Goal: Information Seeking & Learning: Learn about a topic

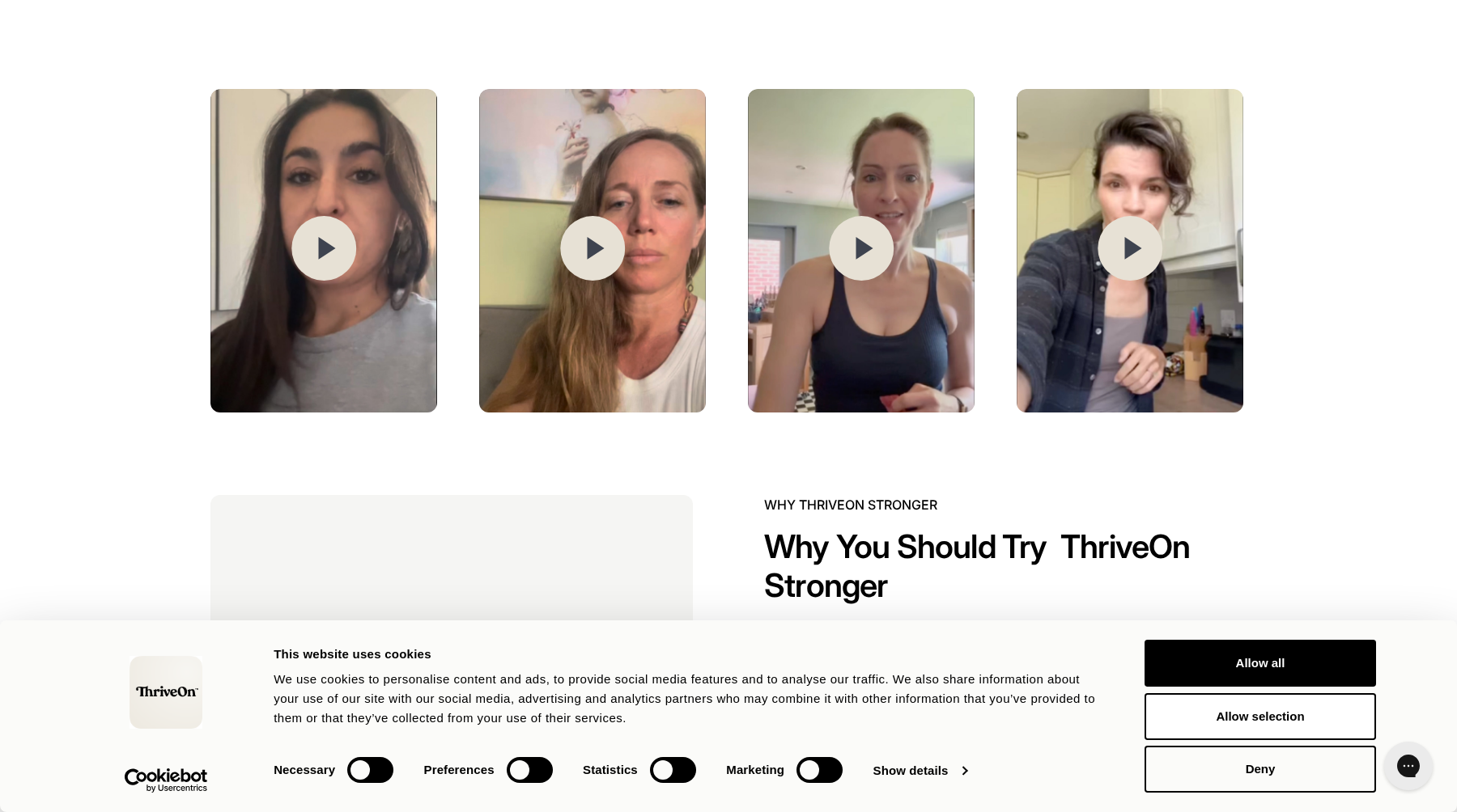
scroll to position [2591, 0]
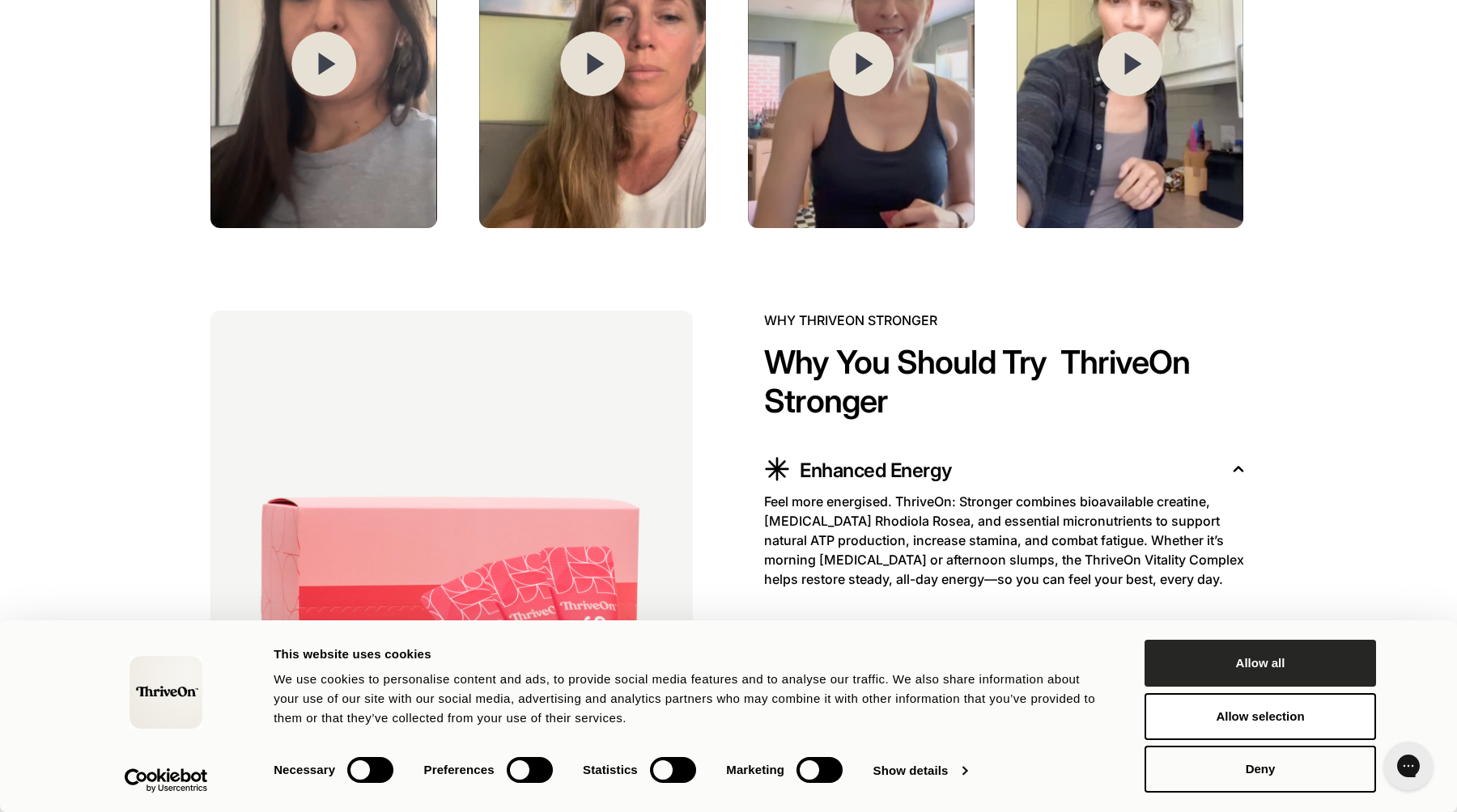
click at [1253, 665] on button "Allow all" at bounding box center [1260, 663] width 231 height 47
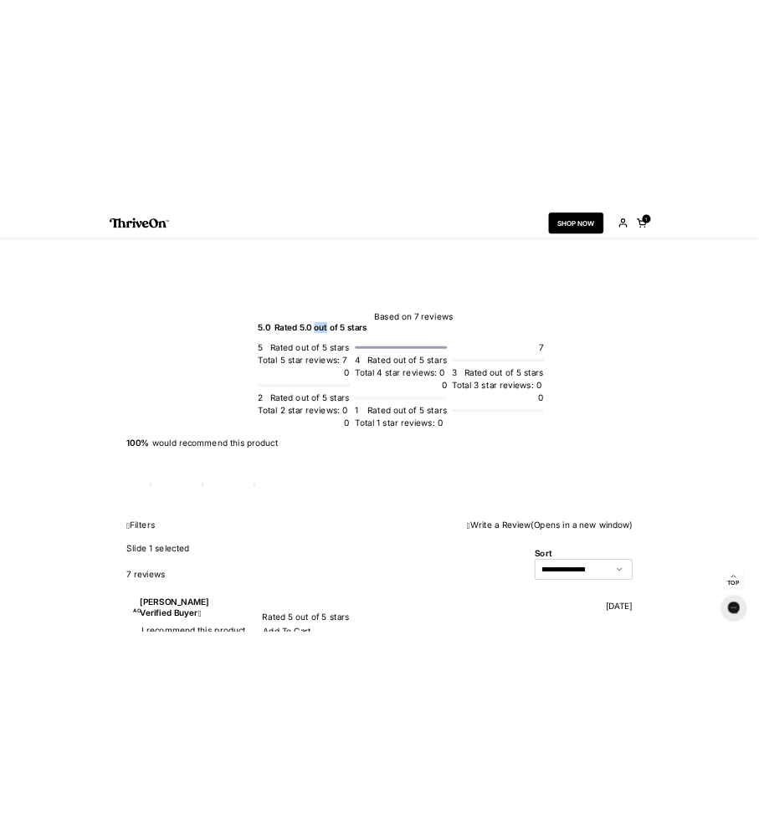
scroll to position [4178, 0]
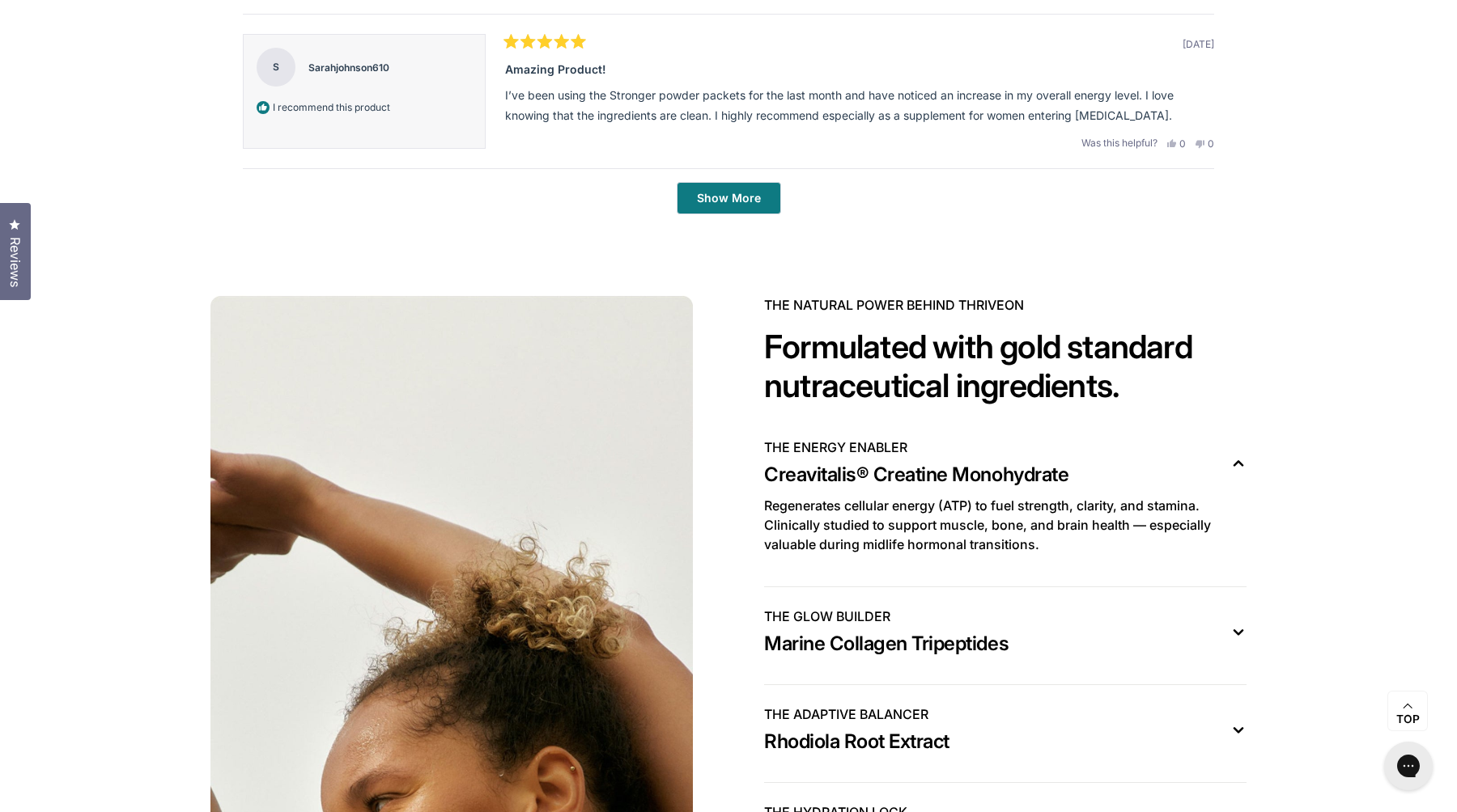
scroll to position [5669, 0]
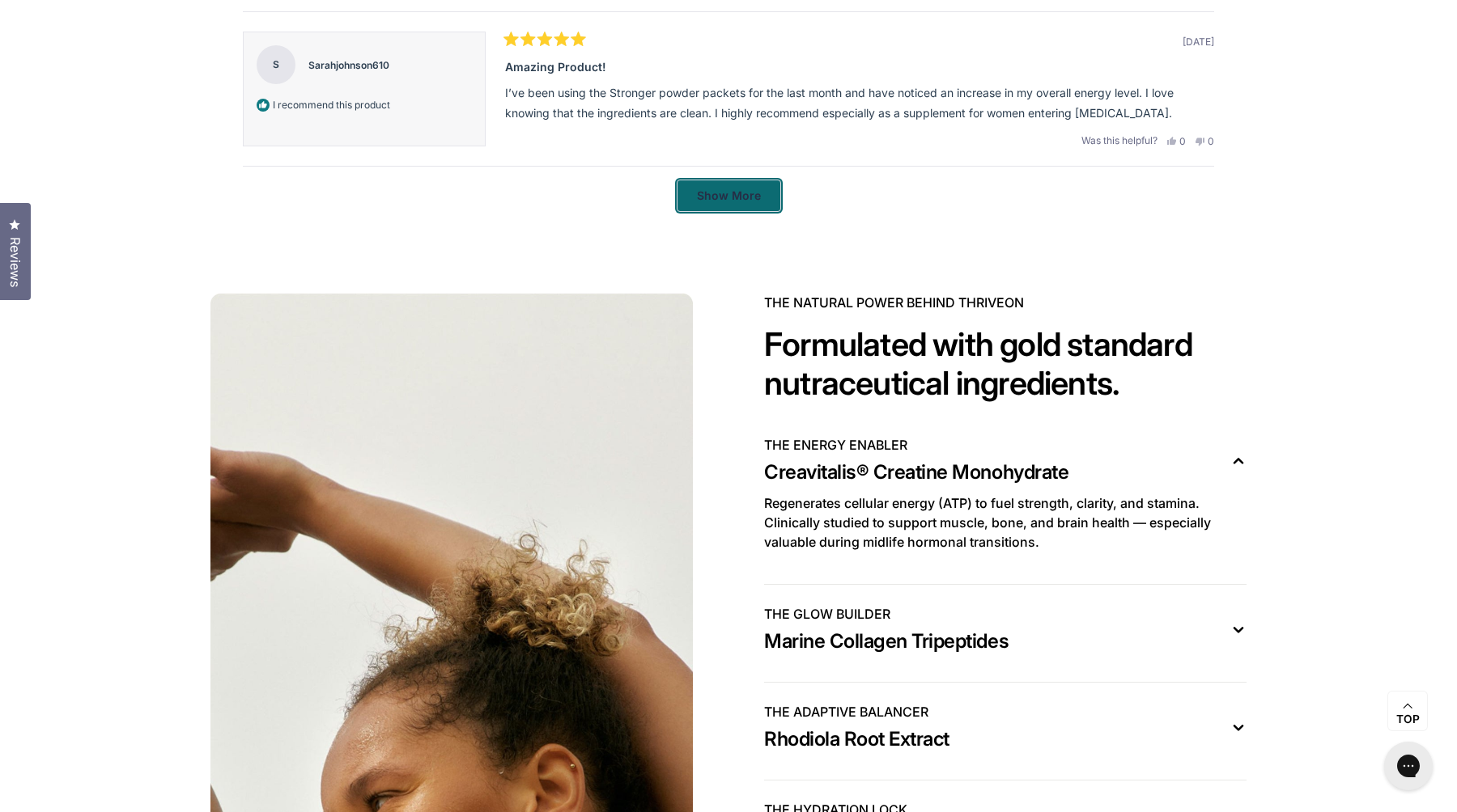
click at [733, 202] on span "Show More" at bounding box center [729, 195] width 64 height 14
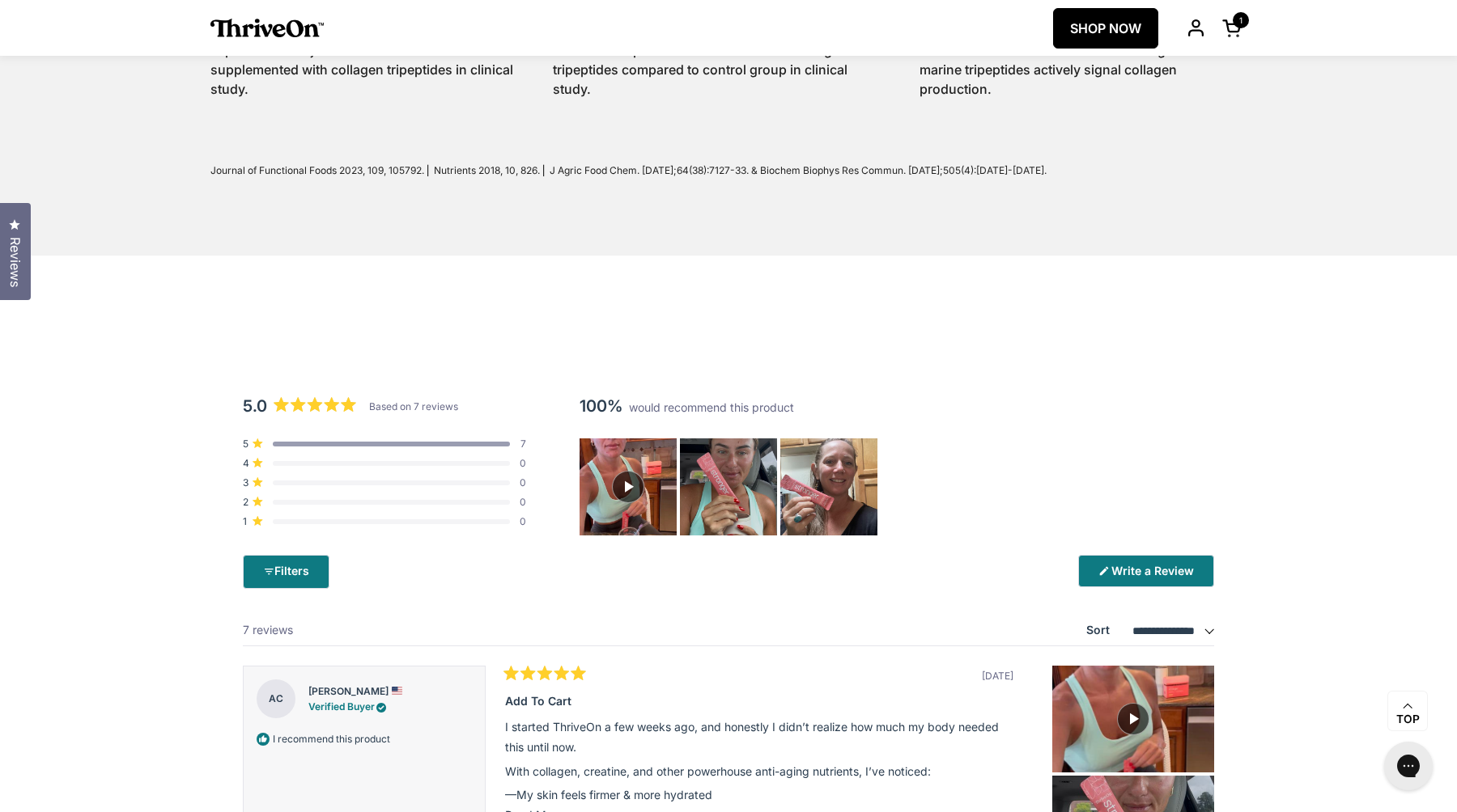
scroll to position [4131, 0]
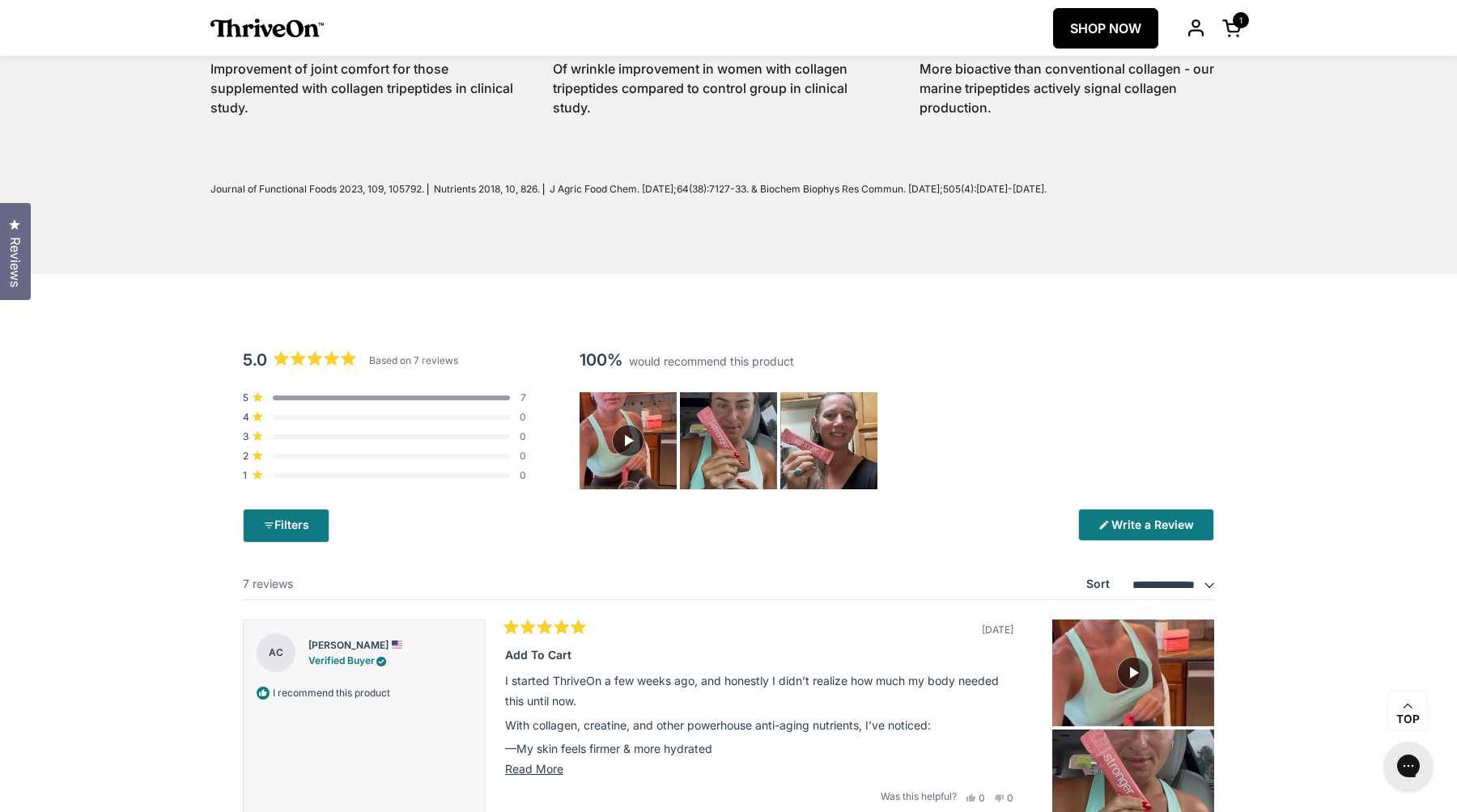
scroll to position [4112, 0]
